Goal: Task Accomplishment & Management: Use online tool/utility

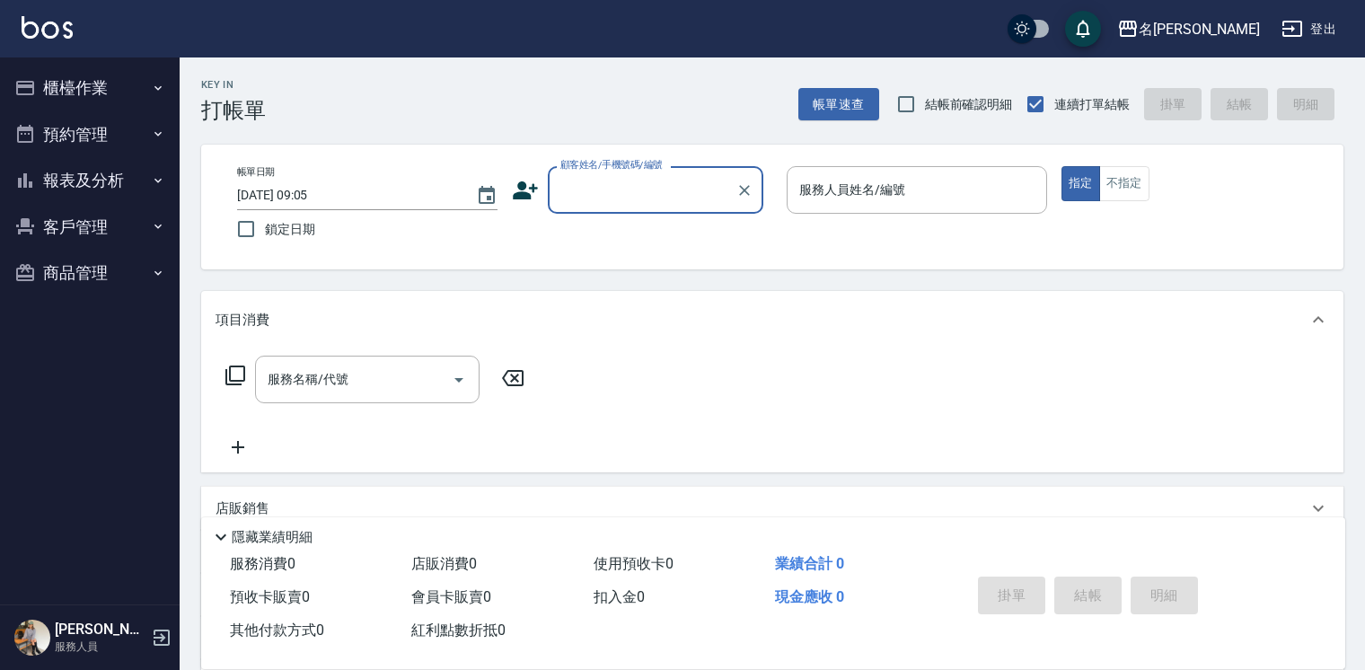
click at [93, 75] on button "櫃檯作業" at bounding box center [89, 88] width 165 height 47
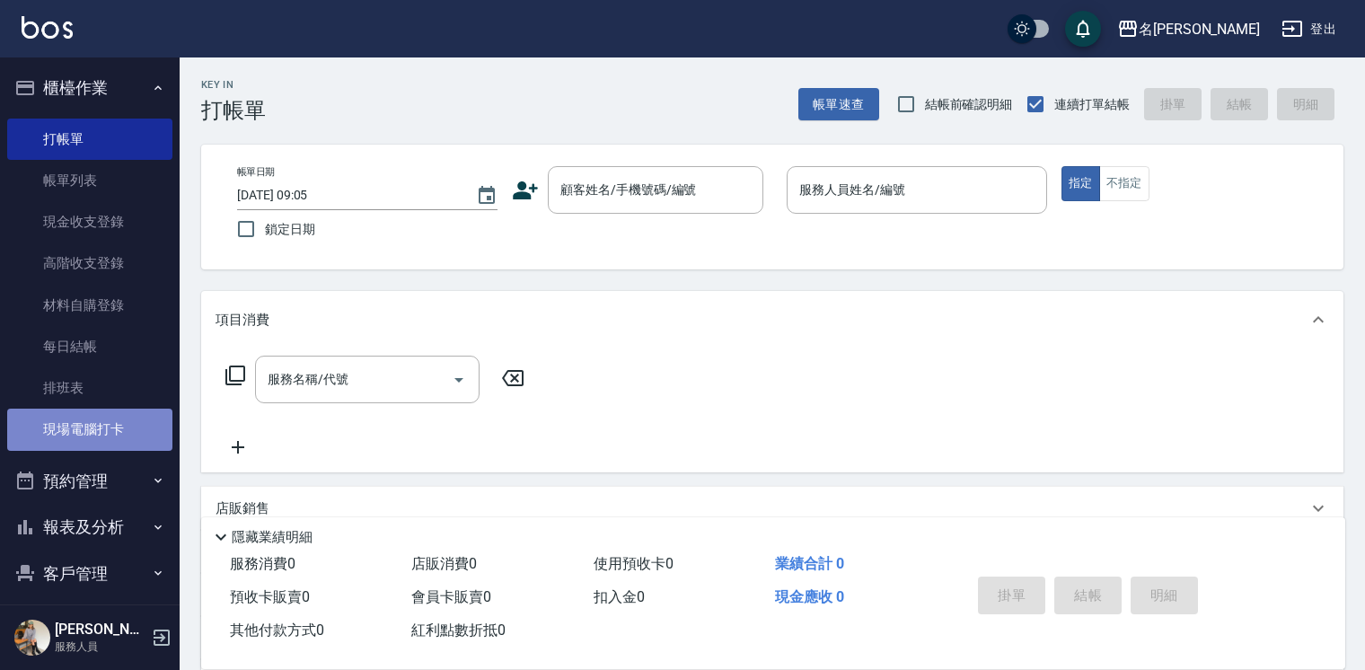
click at [102, 426] on link "現場電腦打卡" at bounding box center [89, 429] width 165 height 41
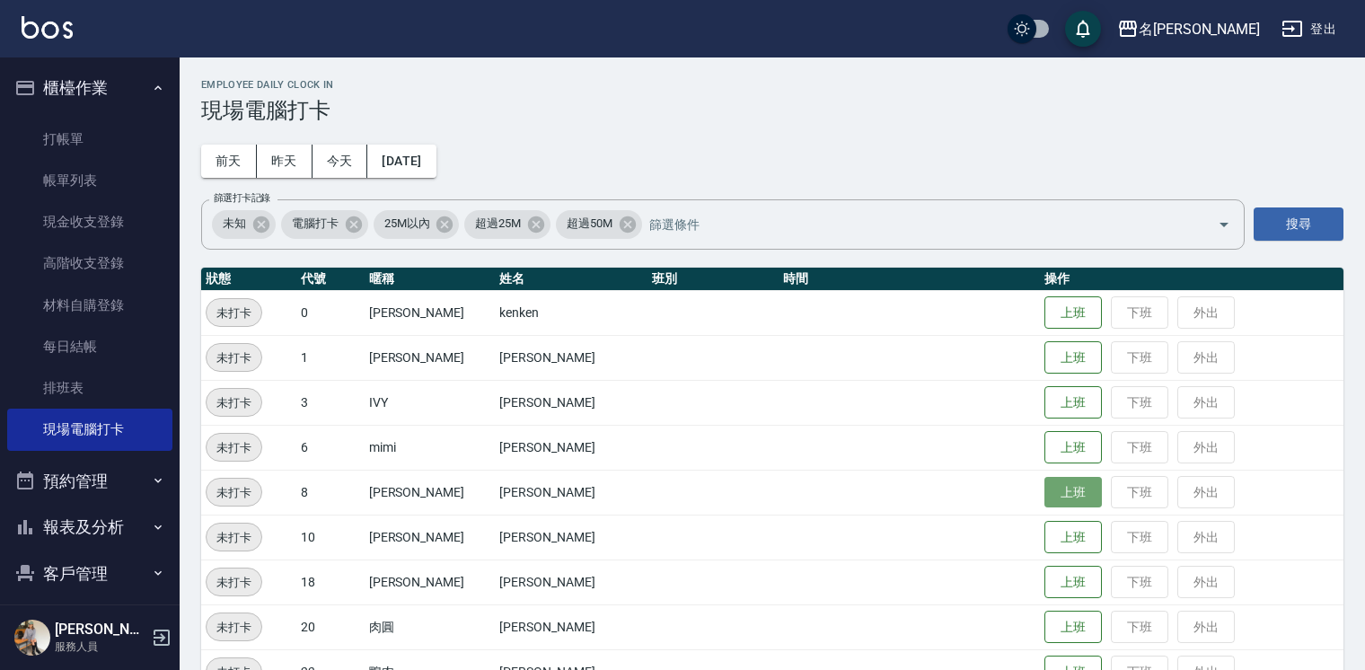
click at [661, 494] on button "上班" at bounding box center [1073, 492] width 57 height 31
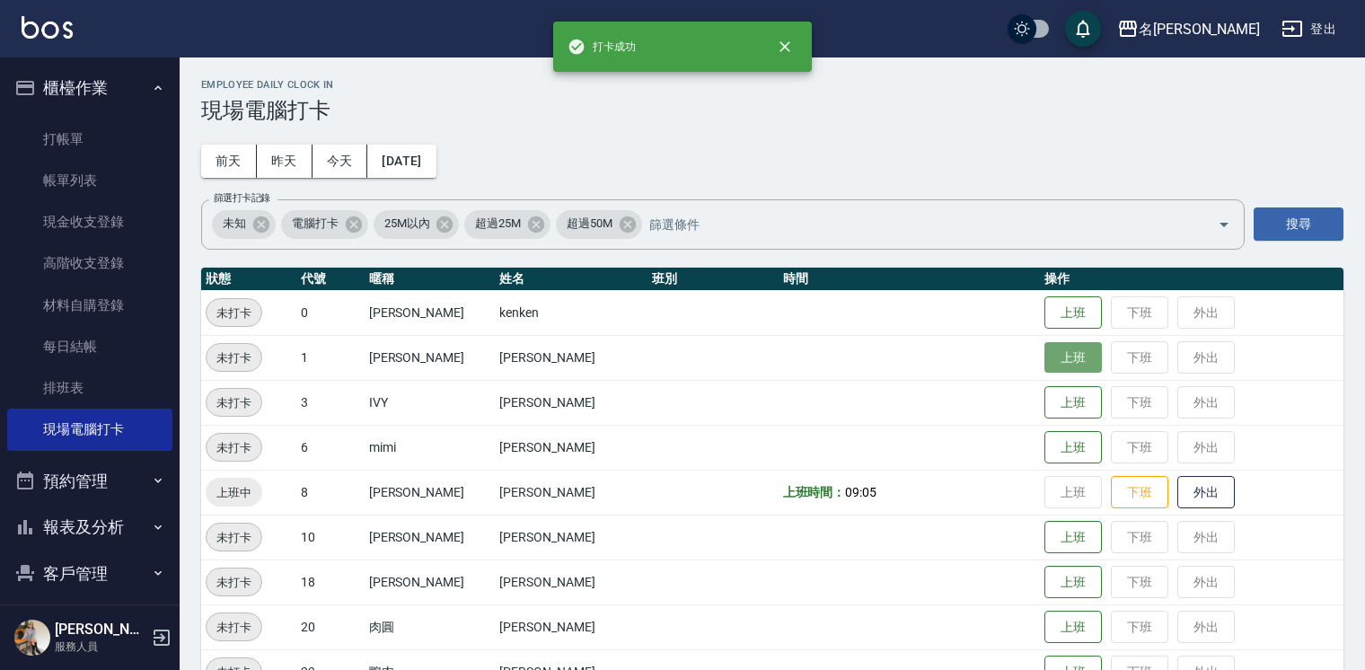
click at [661, 357] on button "上班" at bounding box center [1073, 357] width 57 height 31
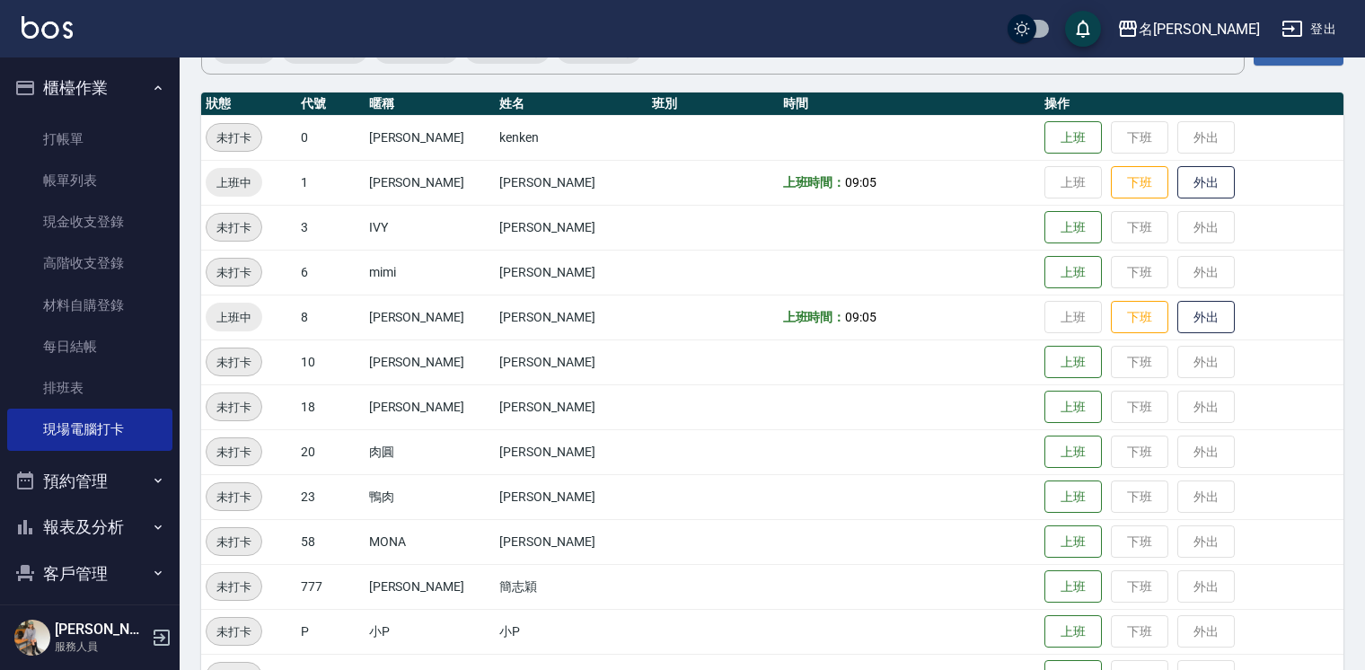
scroll to position [176, 0]
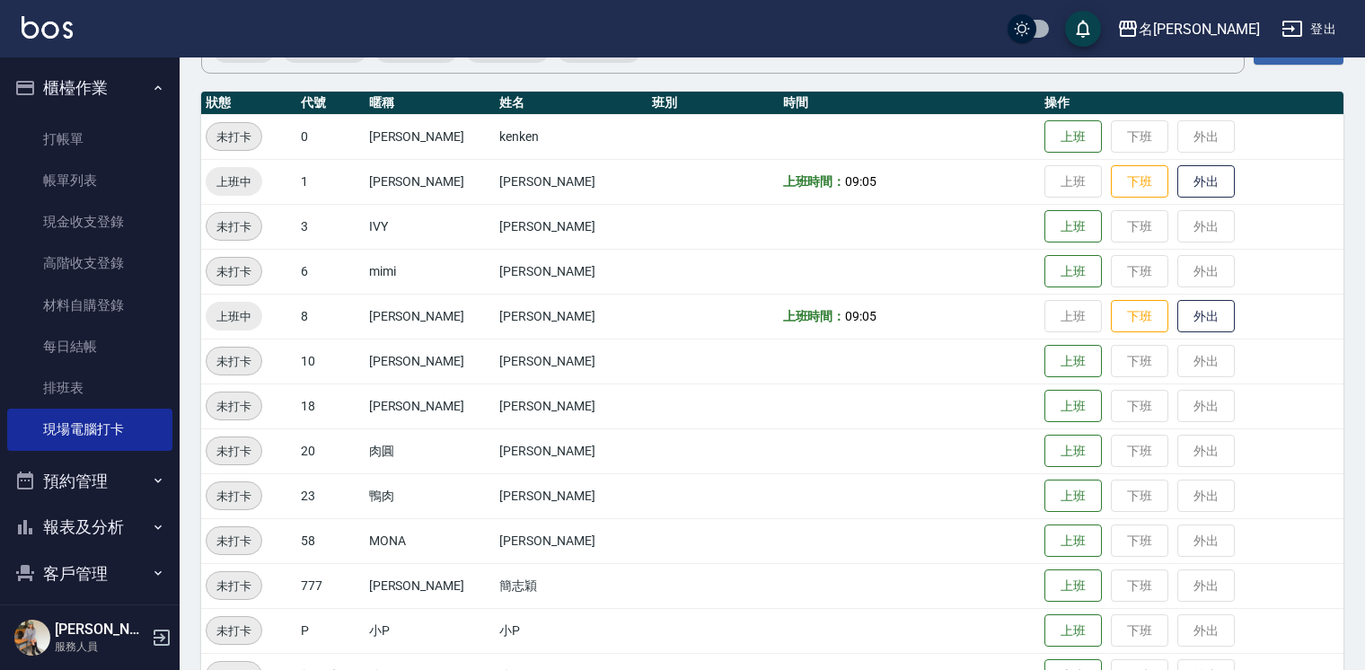
click at [661, 483] on td "上班 下班 外出" at bounding box center [1192, 495] width 304 height 45
click at [661, 489] on button "上班" at bounding box center [1073, 496] width 57 height 31
click at [661, 489] on td "上班 下班 外出" at bounding box center [1192, 495] width 304 height 45
click at [661, 404] on button "上班" at bounding box center [1073, 406] width 57 height 31
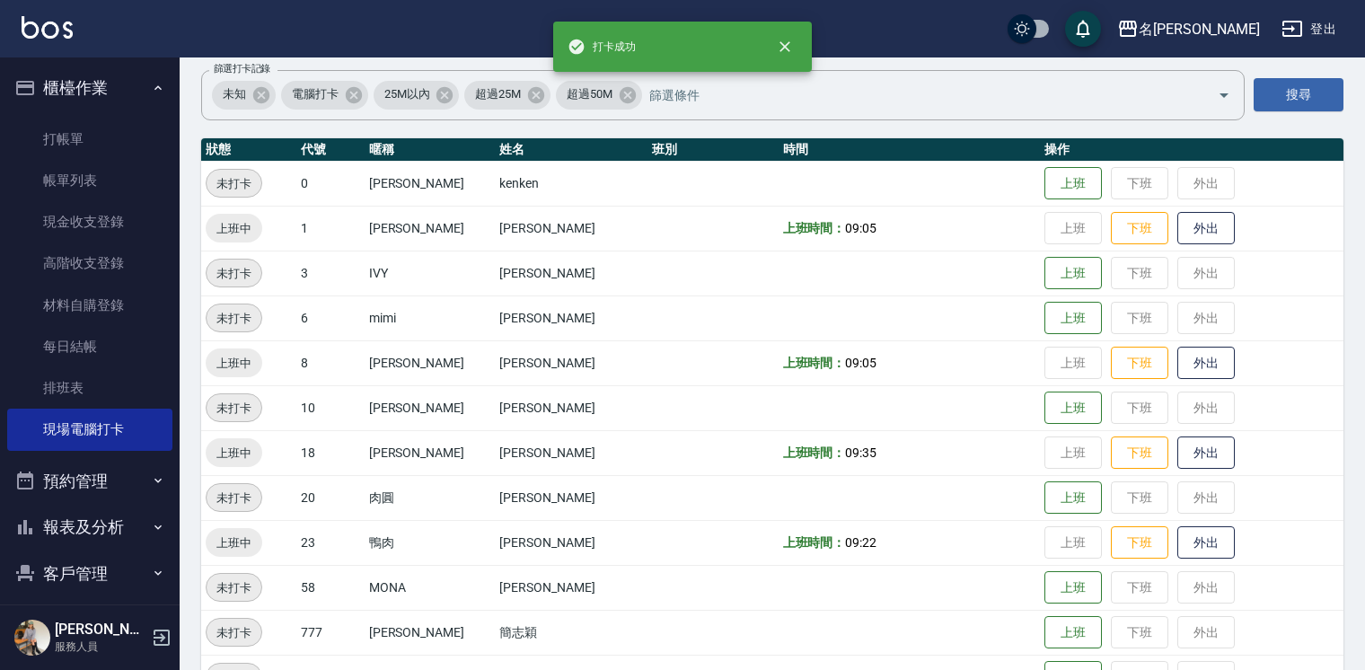
scroll to position [104, 0]
